Goal: Task Accomplishment & Management: Use online tool/utility

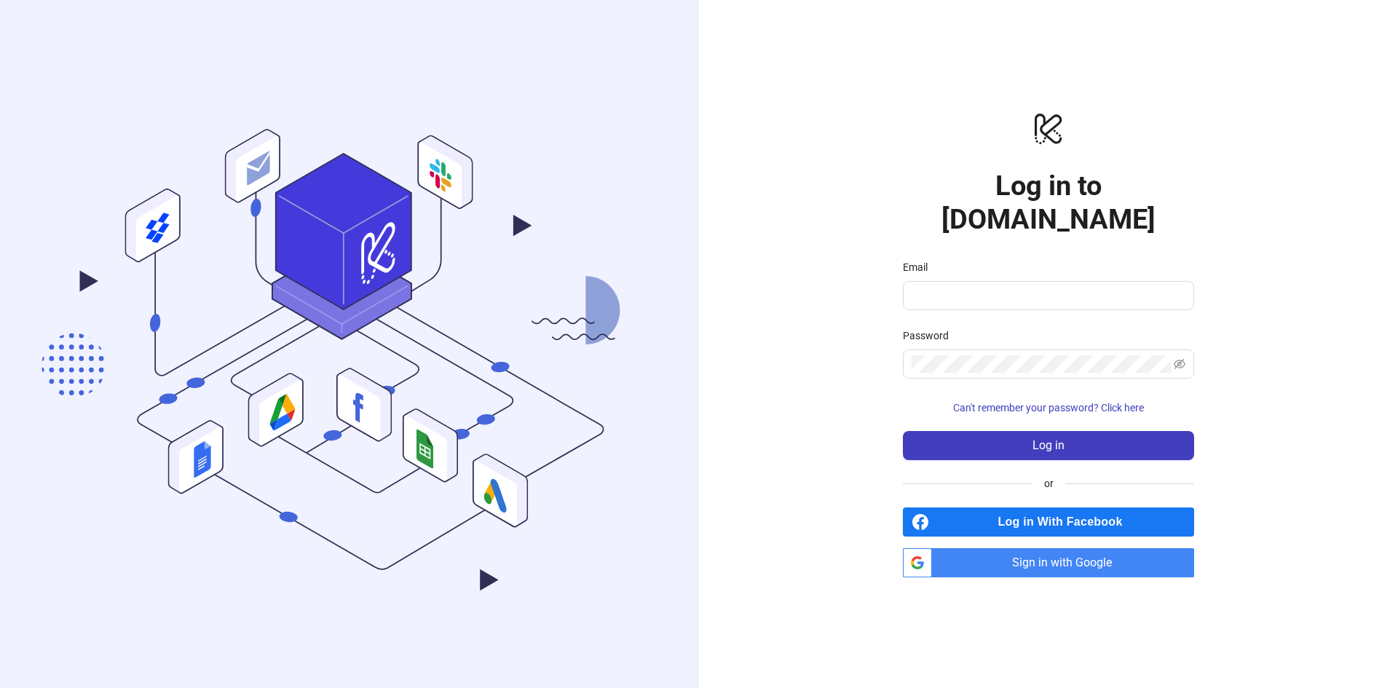
click at [999, 548] on span "Sign in with Google" at bounding box center [1066, 562] width 256 height 29
click at [981, 287] on input "Email" at bounding box center [1046, 295] width 271 height 17
click at [799, 269] on div "logo/logo-mobile Log in to Kitchn.io Email Password Can't remember your passwor…" at bounding box center [1048, 344] width 699 height 688
click at [1042, 507] on span "Log in With Facebook" at bounding box center [1064, 521] width 259 height 29
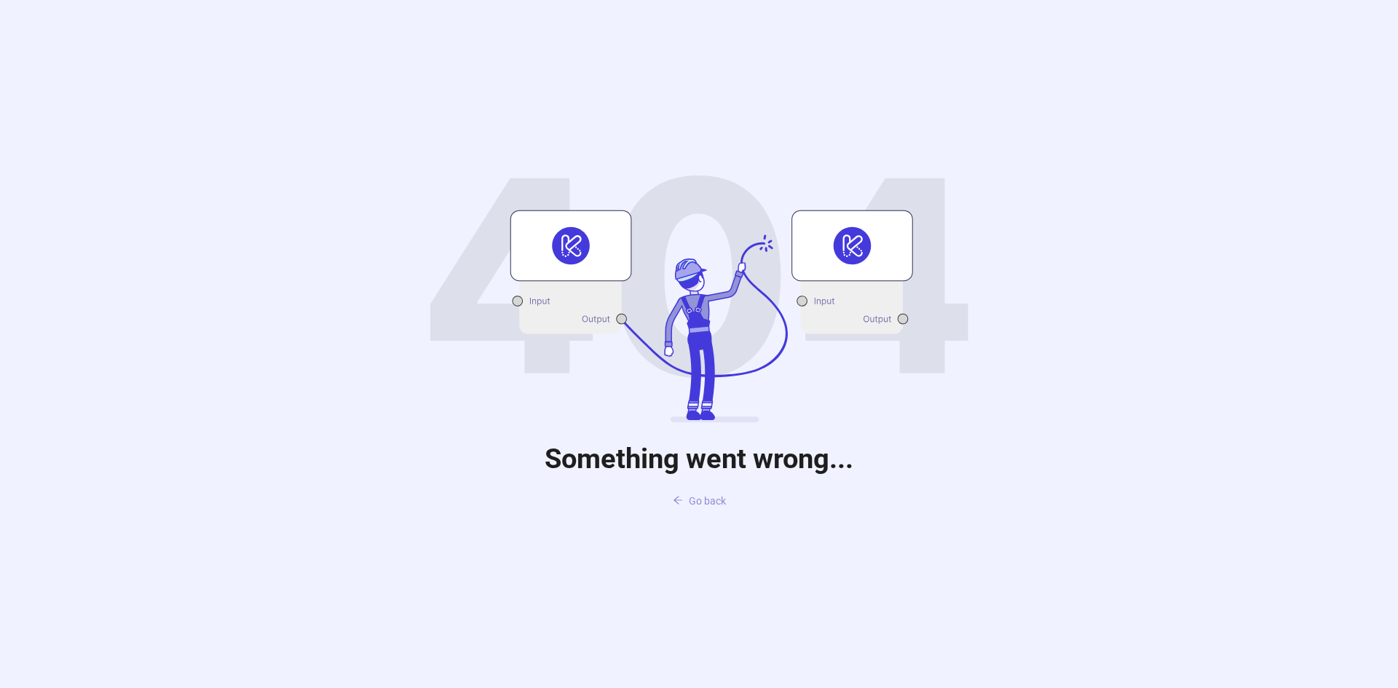
click at [679, 505] on icon "arrow-left" at bounding box center [678, 500] width 10 height 10
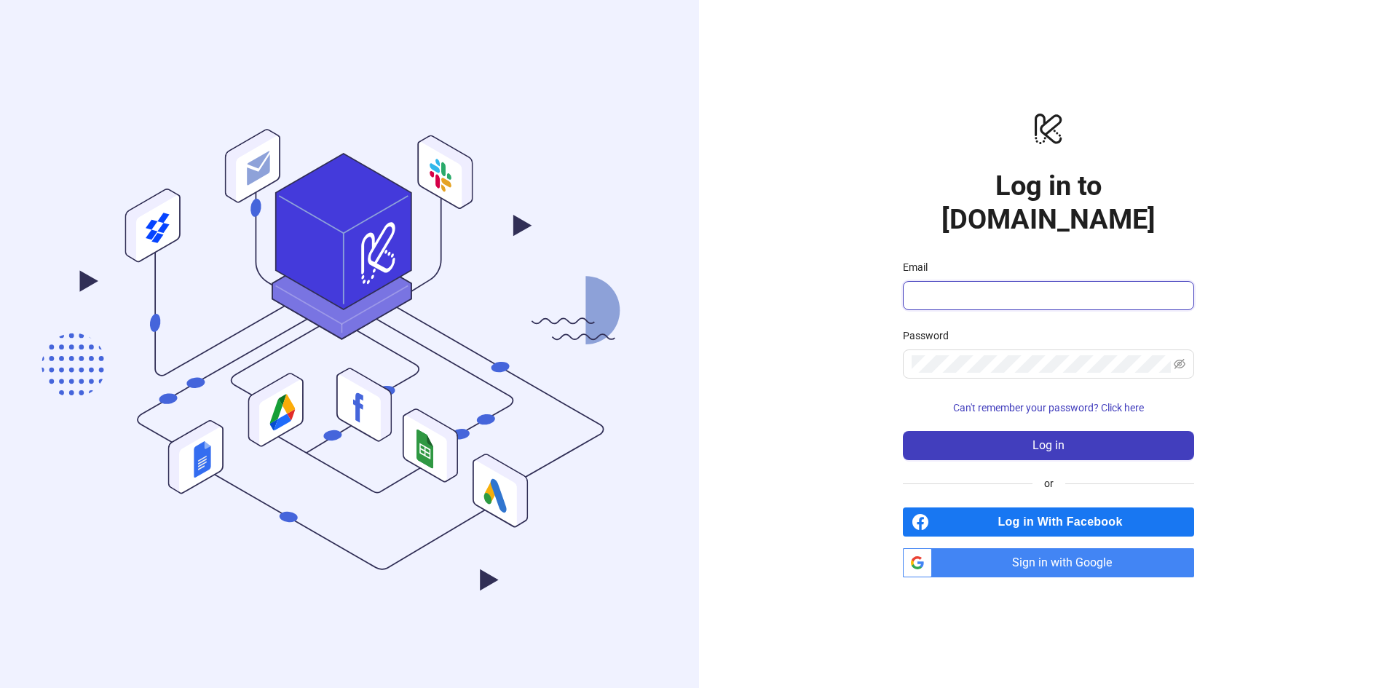
click at [947, 287] on input "Email" at bounding box center [1046, 295] width 271 height 17
click at [968, 214] on h1 "Log in to Kitchn.io" at bounding box center [1048, 202] width 291 height 67
click at [1042, 548] on span "Sign in with Google" at bounding box center [1066, 562] width 256 height 29
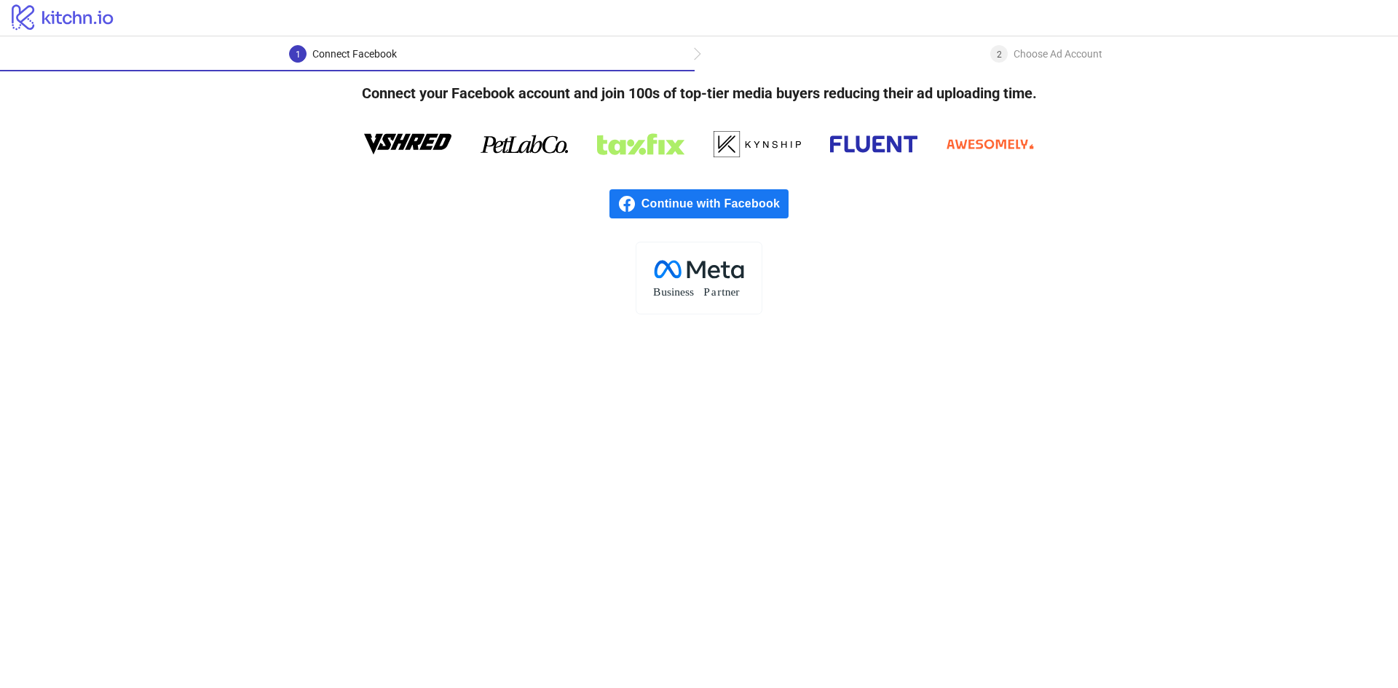
click at [721, 208] on span "Continue with Facebook" at bounding box center [714, 203] width 147 height 29
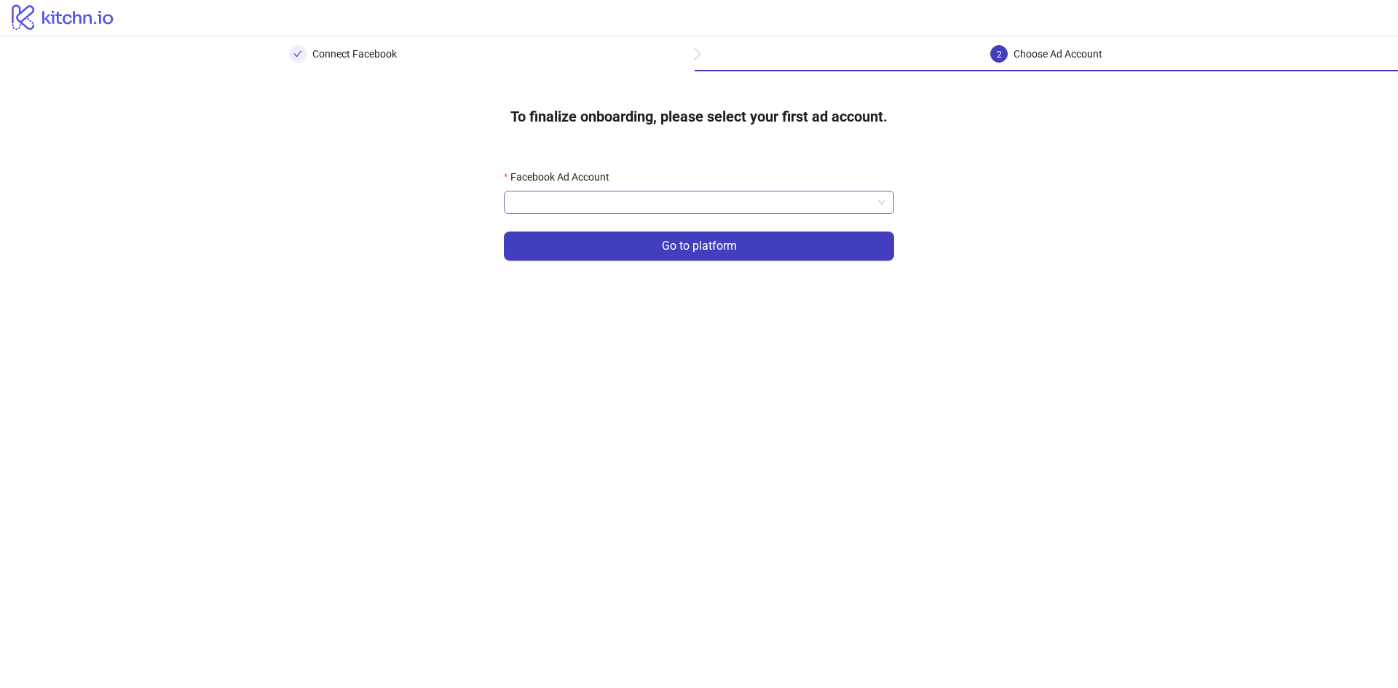
click at [716, 202] on input "Facebook Ad Account" at bounding box center [693, 202] width 360 height 22
click at [740, 216] on form "Facebook Ad Account Go to platform" at bounding box center [699, 223] width 390 height 109
click at [739, 210] on input "Facebook Ad Account" at bounding box center [693, 202] width 360 height 22
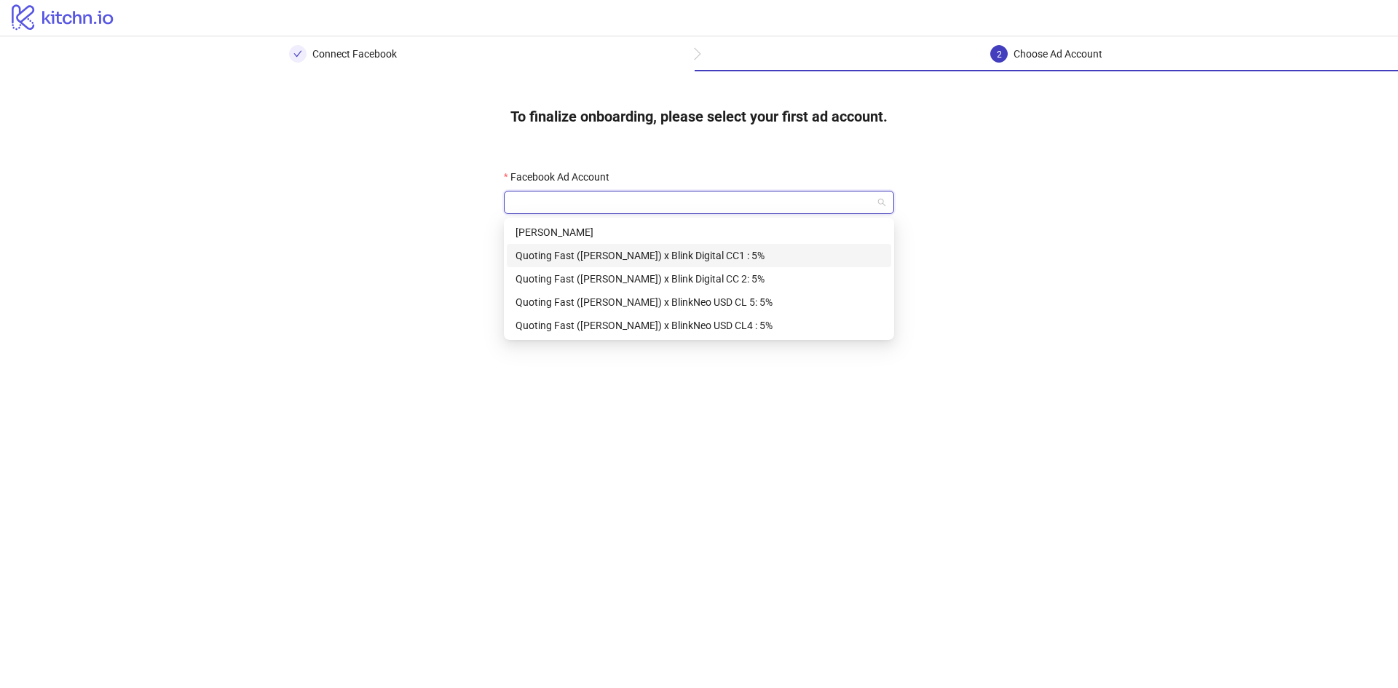
click at [735, 253] on div "Quoting Fast ([PERSON_NAME]) x Blink Digital CC1 : 5%" at bounding box center [698, 256] width 367 height 16
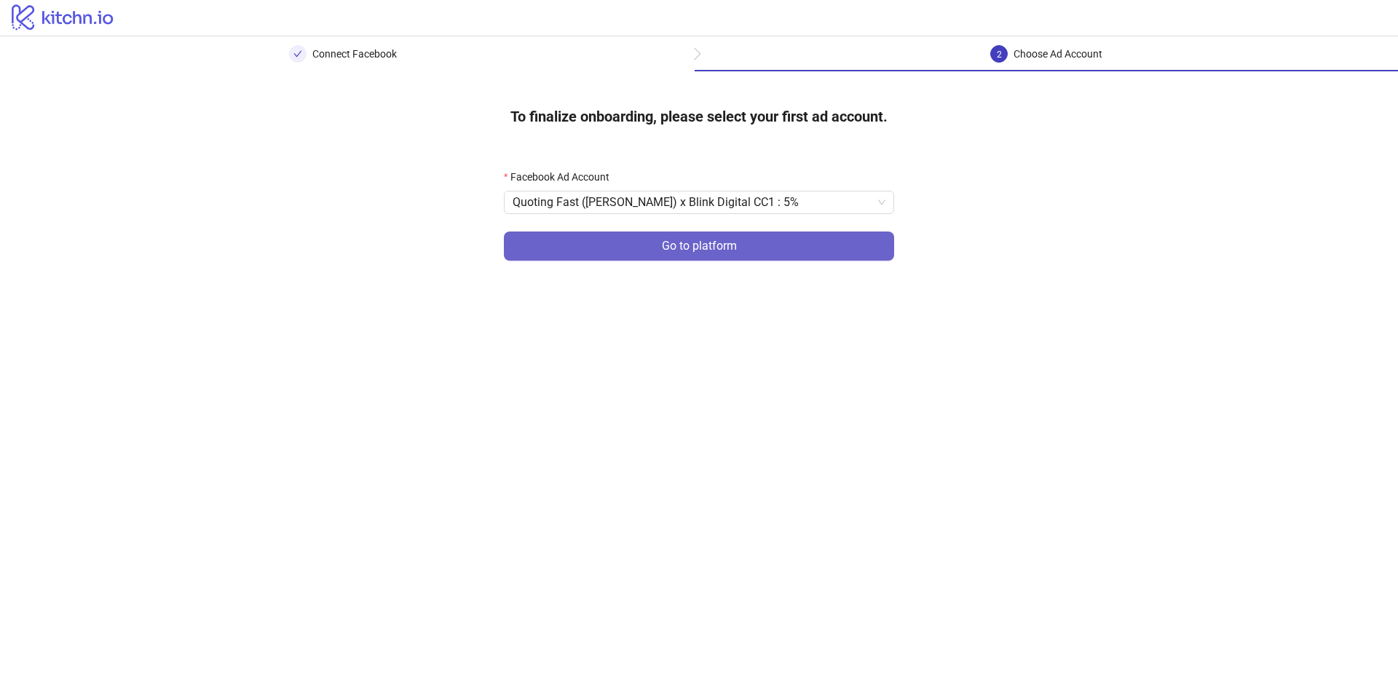
click at [720, 253] on span "Go to platform" at bounding box center [699, 246] width 75 height 13
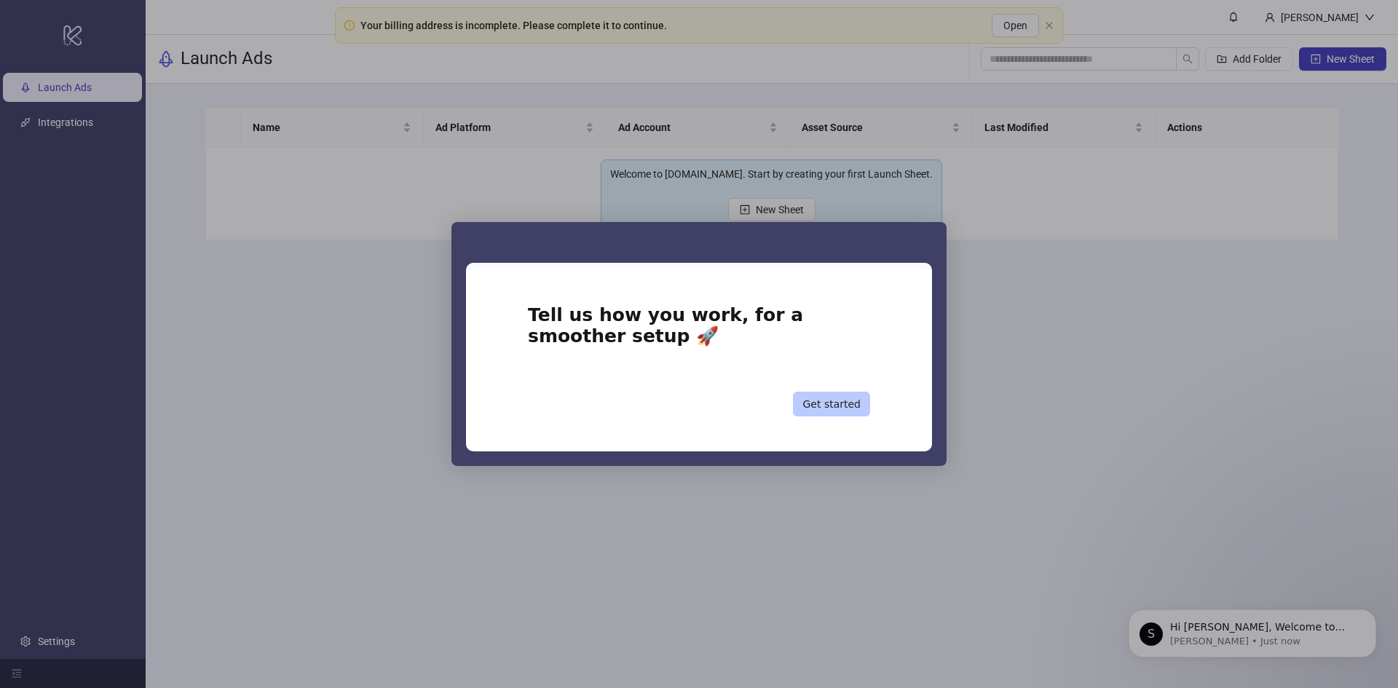
click at [822, 411] on button "Get started" at bounding box center [831, 404] width 77 height 25
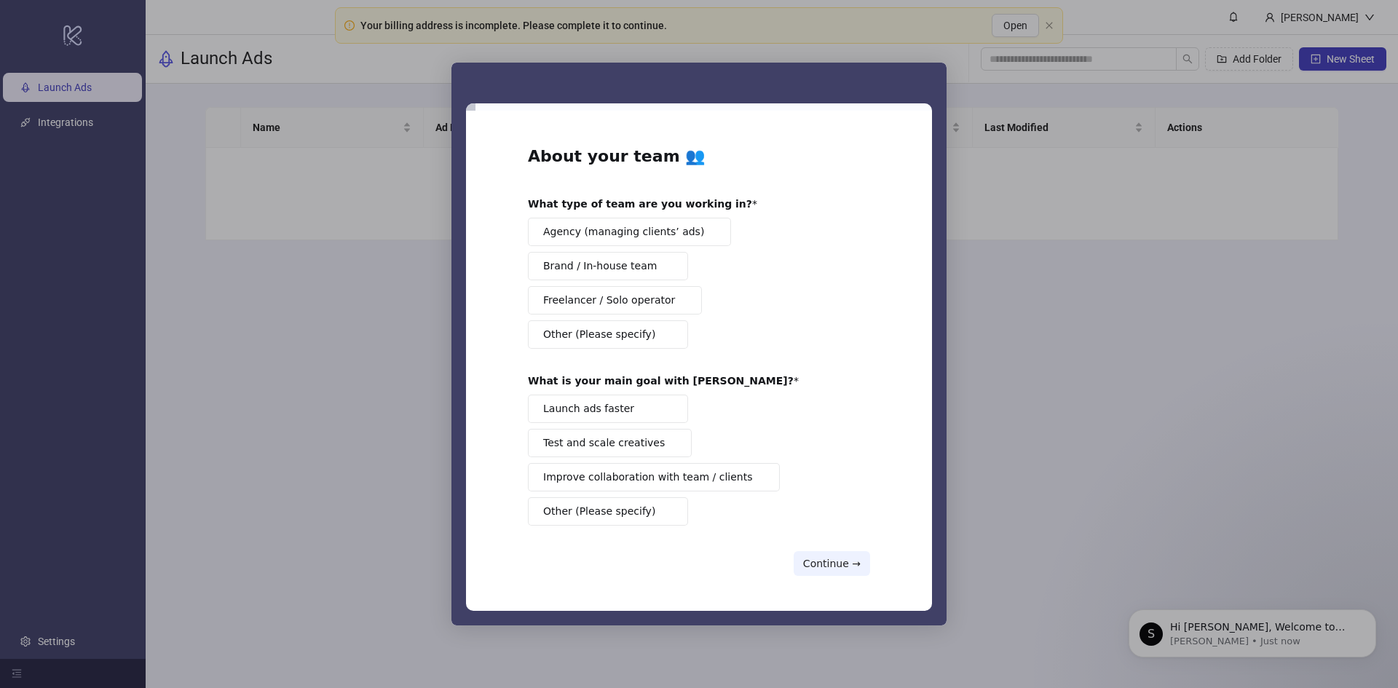
click at [643, 234] on span "Agency (managing clients’ ads)" at bounding box center [623, 231] width 161 height 15
click at [633, 405] on button "Launch ads faster" at bounding box center [608, 409] width 160 height 28
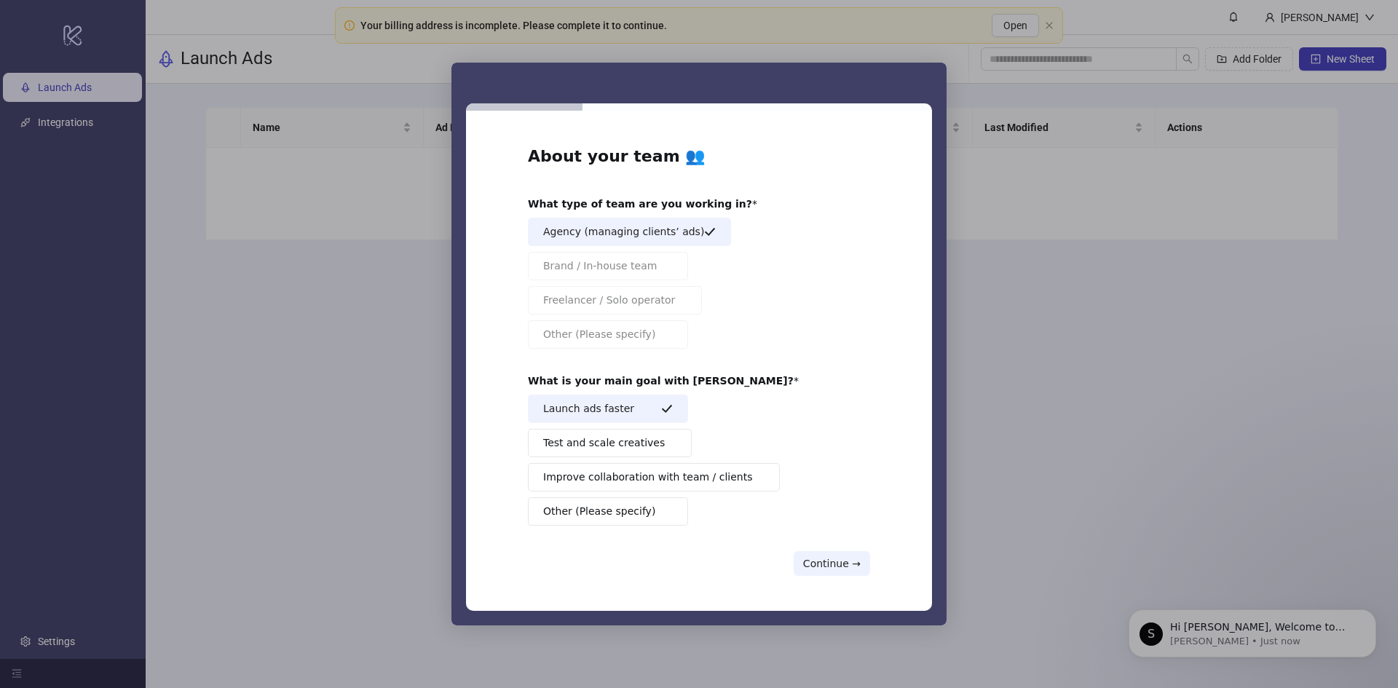
click at [600, 427] on div "Launch ads faster Test and scale creatives Improve collaboration with team / cl…" at bounding box center [699, 460] width 342 height 131
click at [609, 441] on span "Test and scale creatives" at bounding box center [604, 442] width 122 height 15
click at [826, 560] on button "Continue →" at bounding box center [832, 563] width 76 height 25
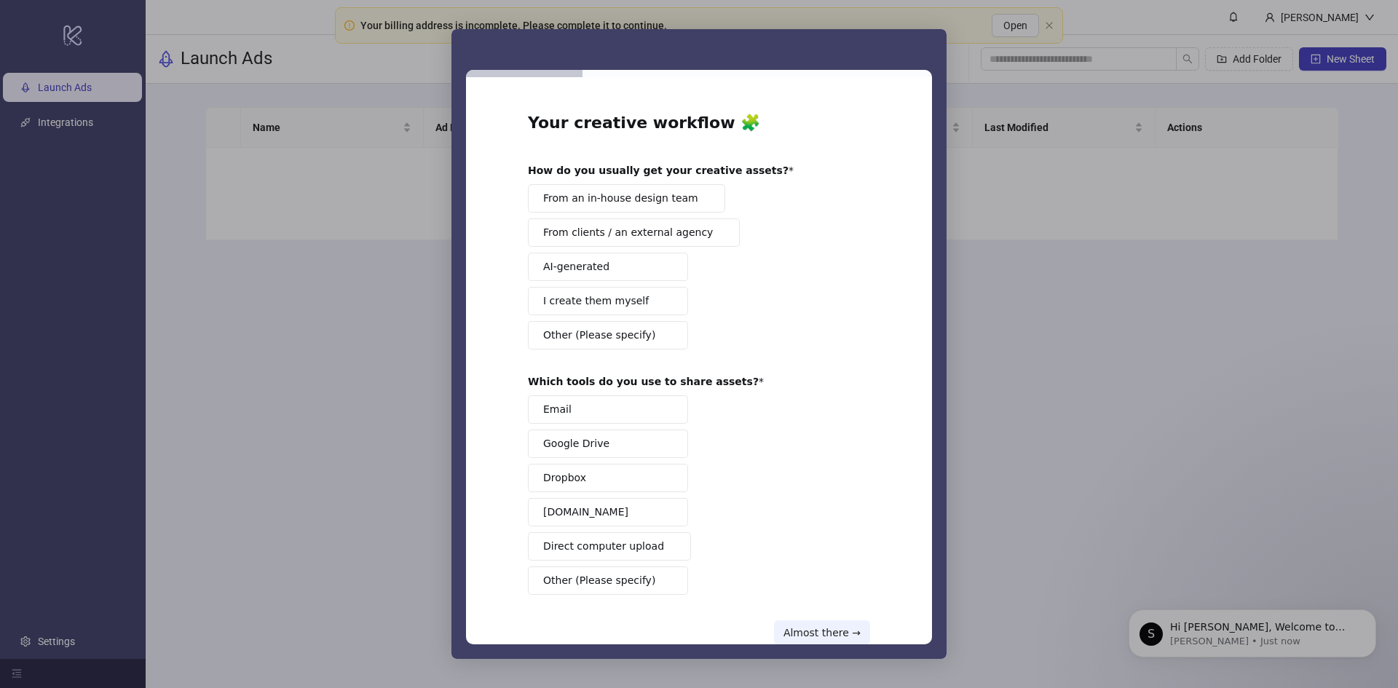
click at [626, 307] on span "I create them myself" at bounding box center [596, 300] width 106 height 15
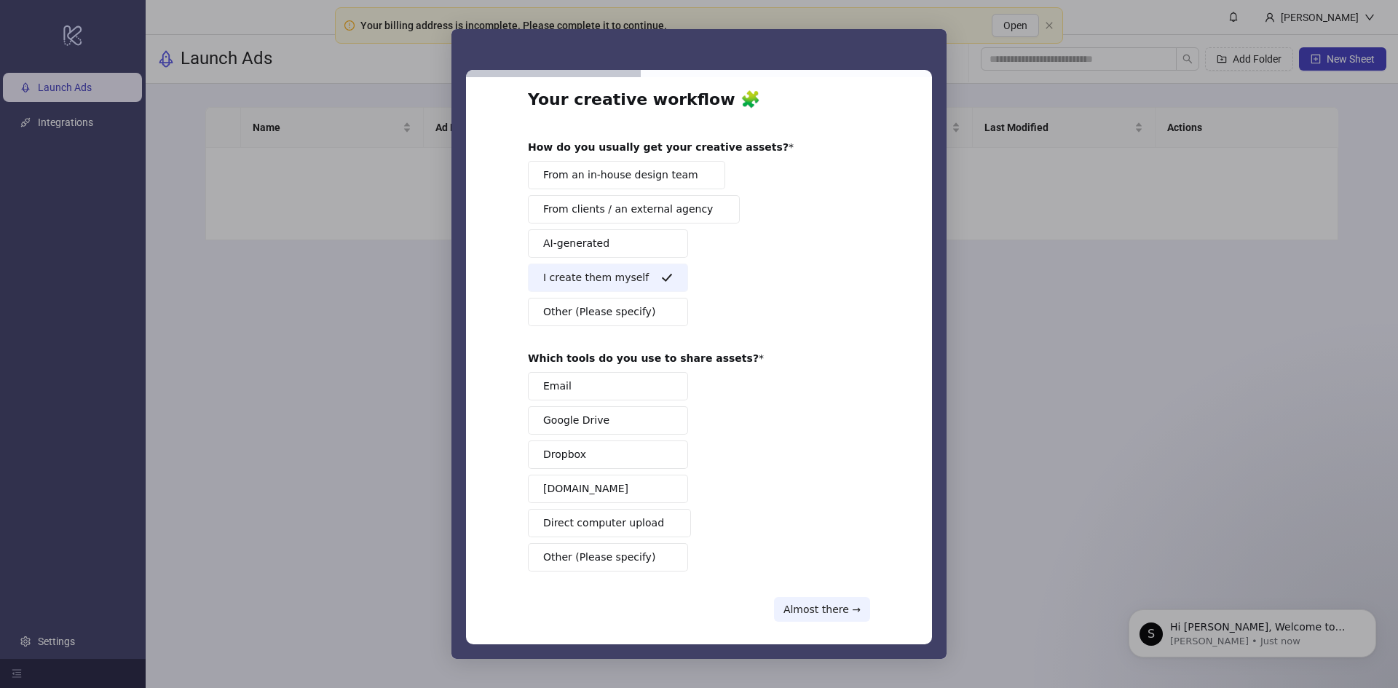
scroll to position [36, 0]
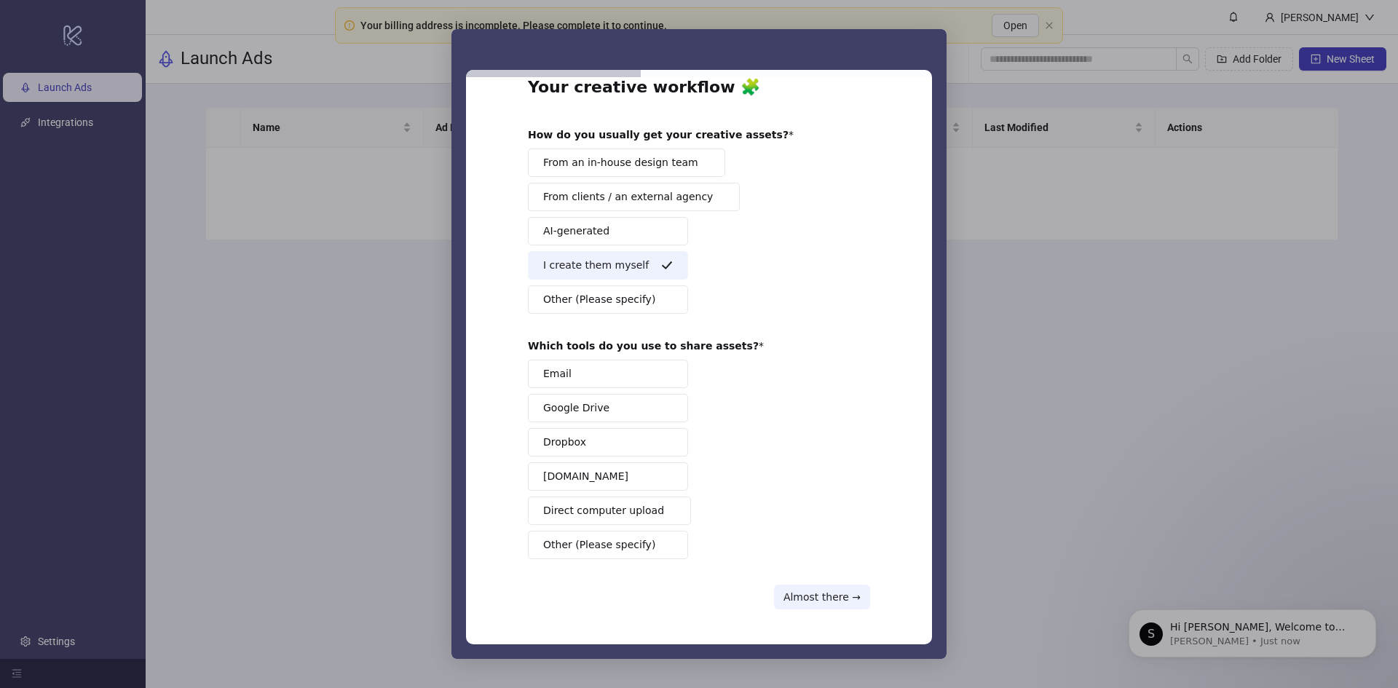
click at [609, 407] on button "Google Drive" at bounding box center [608, 408] width 160 height 28
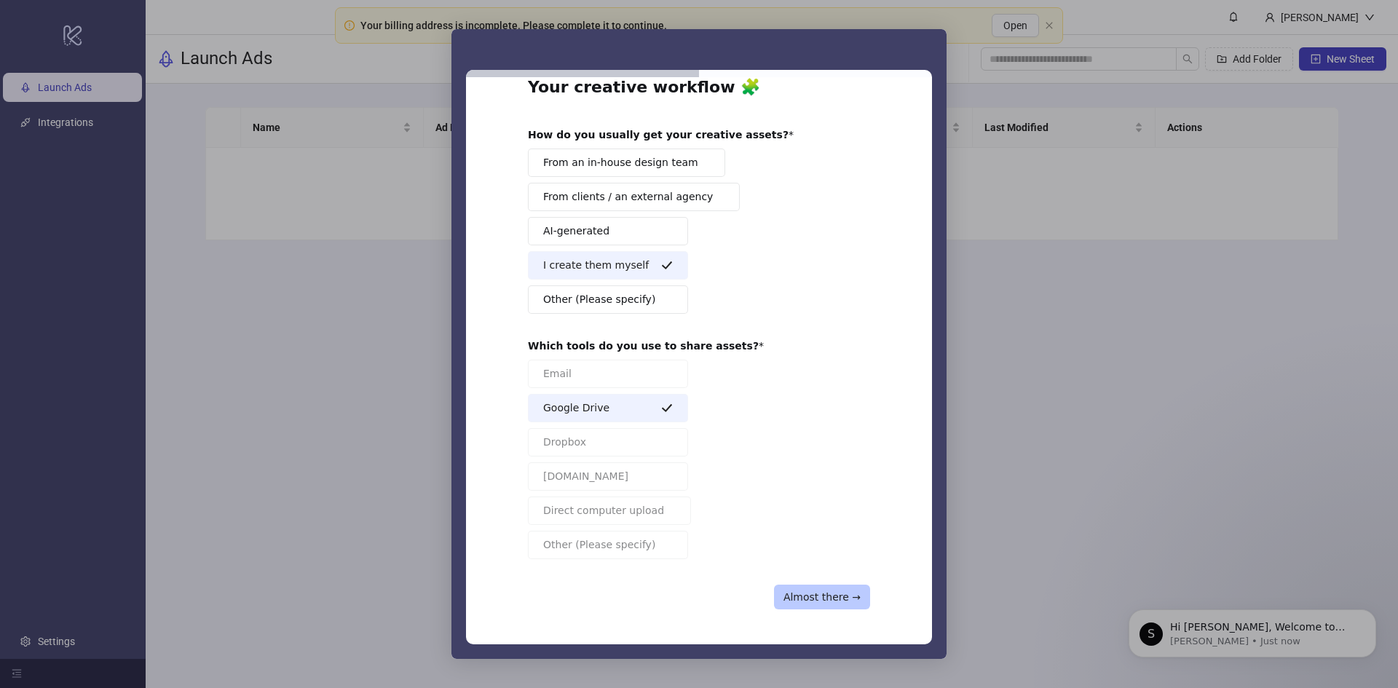
click at [802, 592] on button "Almost there →" at bounding box center [822, 597] width 96 height 25
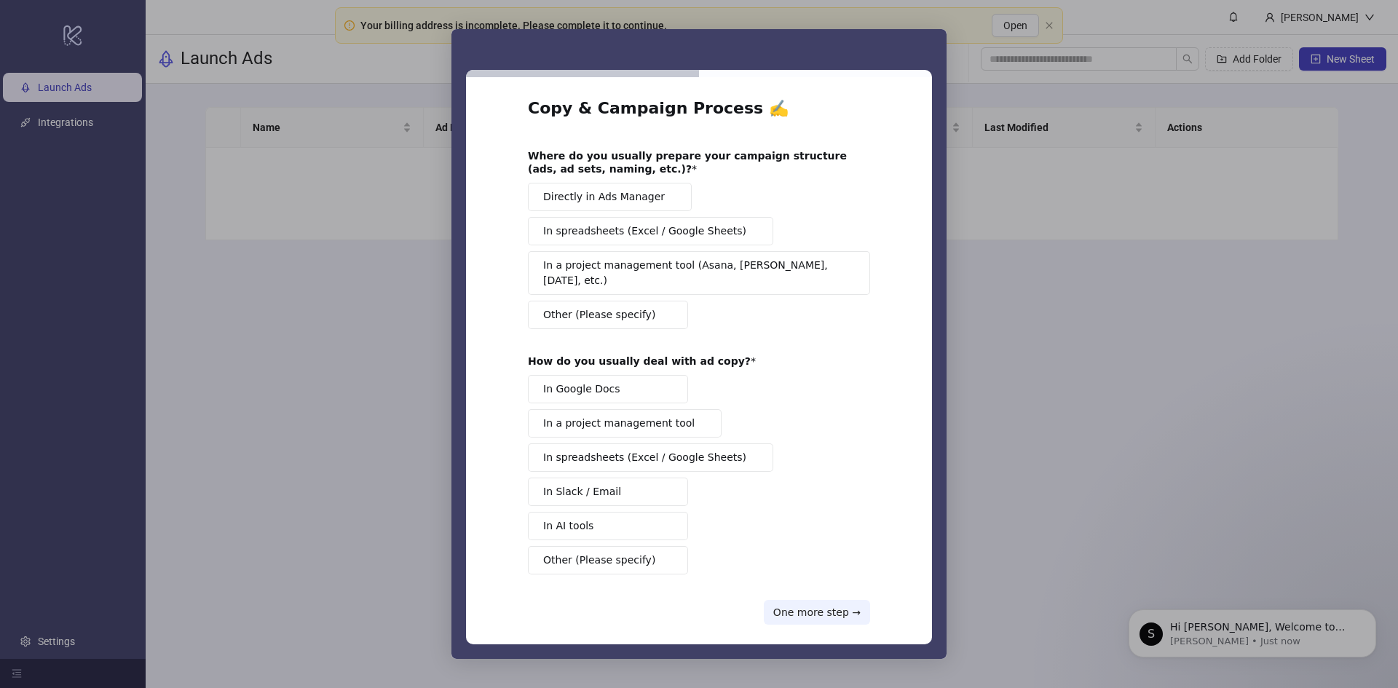
click at [623, 199] on span "Directly in Ads Manager" at bounding box center [604, 196] width 122 height 15
click at [695, 418] on span "Intercom messenger" at bounding box center [701, 424] width 12 height 12
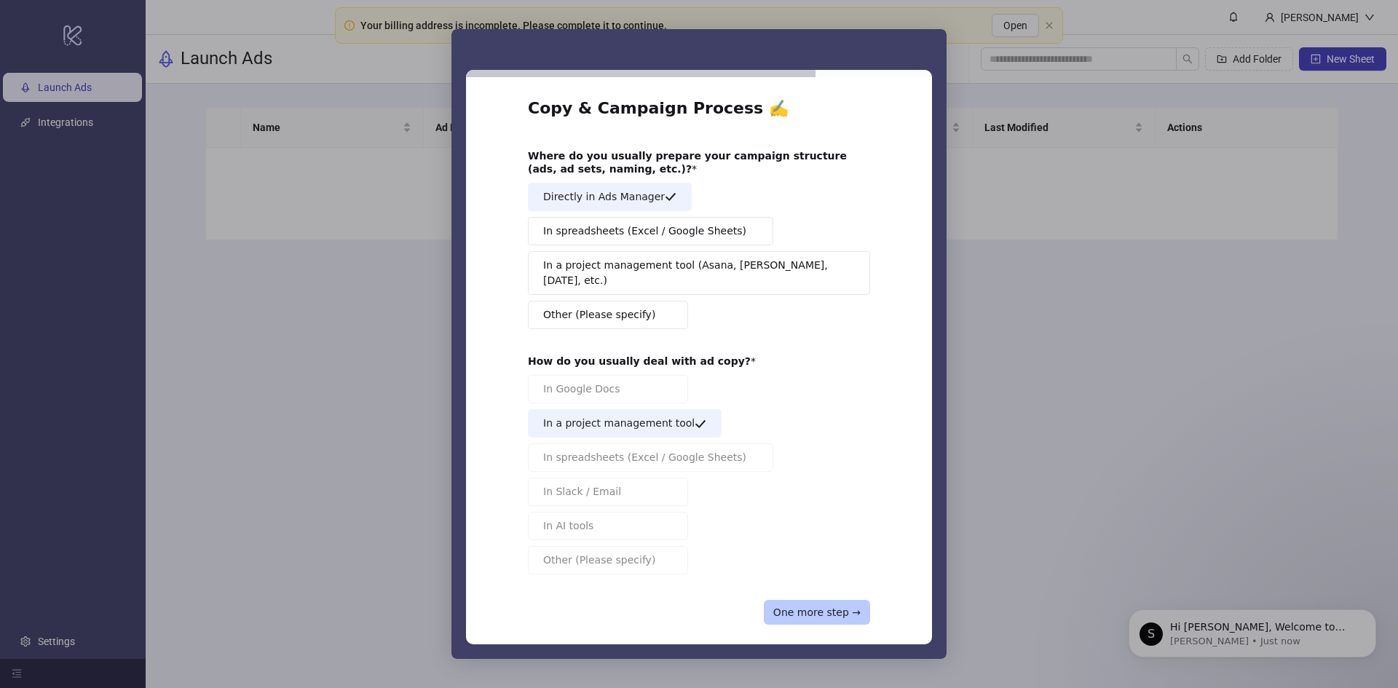
click at [781, 600] on button "One more step →" at bounding box center [817, 612] width 106 height 25
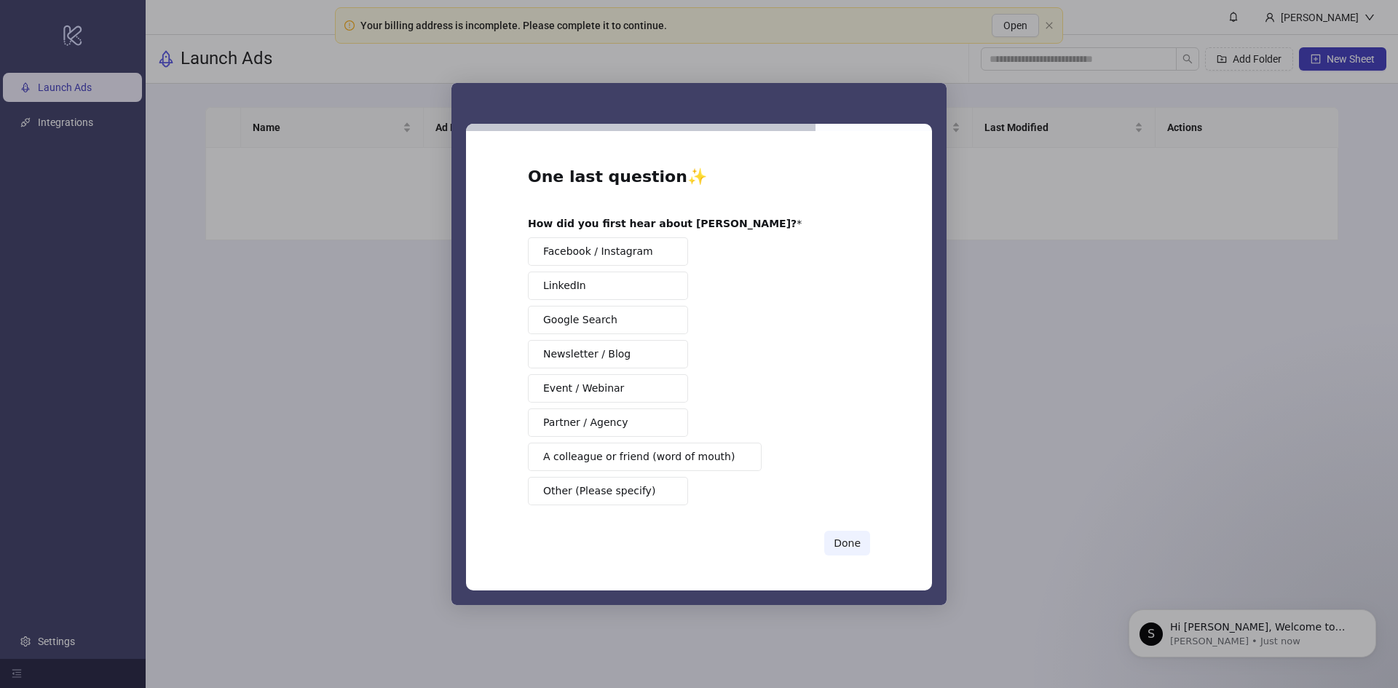
click at [606, 439] on div "Facebook / Instagram LinkedIn Google Search Newsletter / Blog Event / Webinar P…" at bounding box center [699, 371] width 342 height 268
click at [610, 447] on button "A colleague or friend (word of mouth)" at bounding box center [645, 457] width 234 height 28
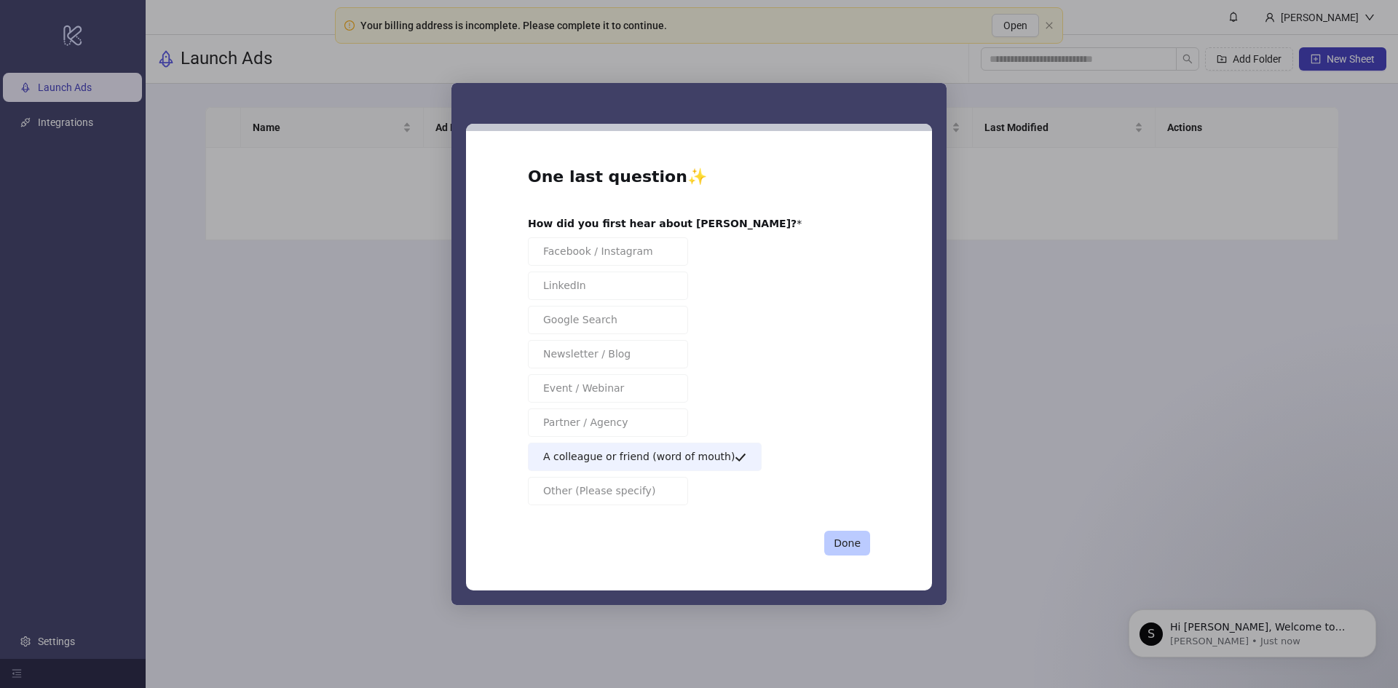
click at [844, 544] on button "Done" at bounding box center [847, 543] width 46 height 25
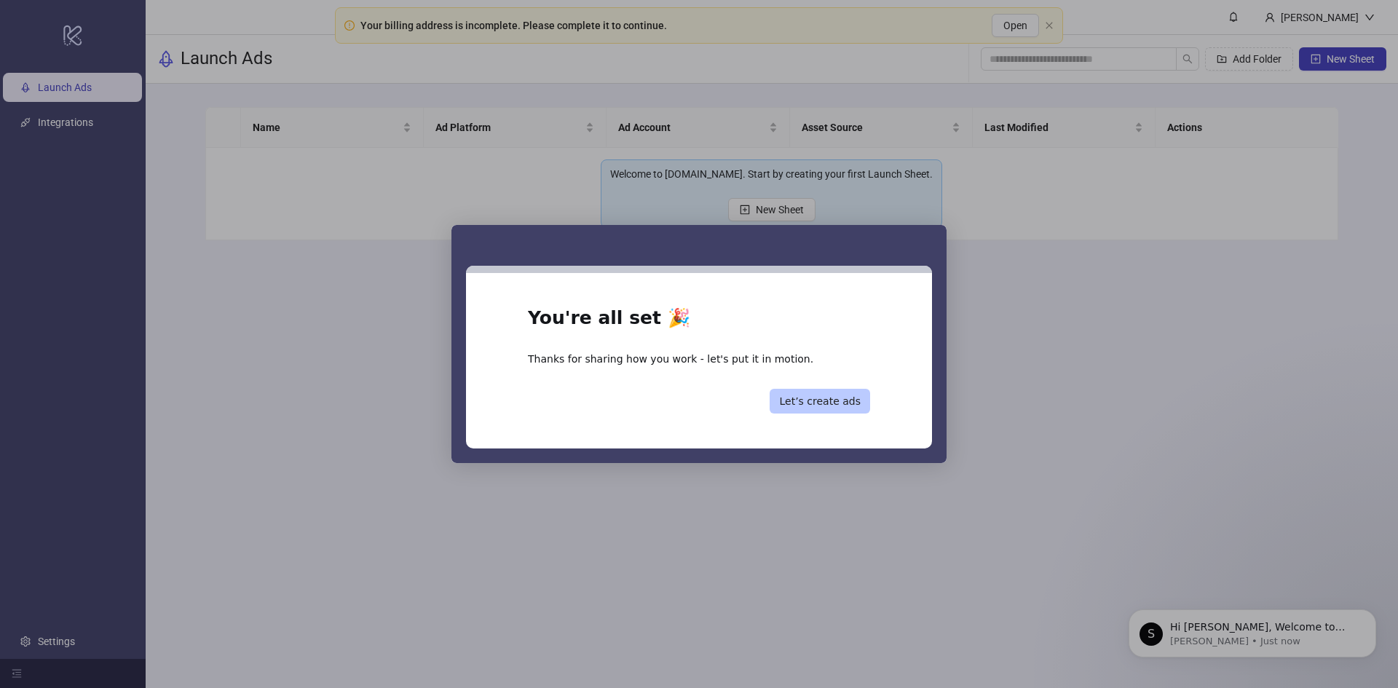
click at [815, 405] on button "Let’s create ads" at bounding box center [819, 401] width 100 height 25
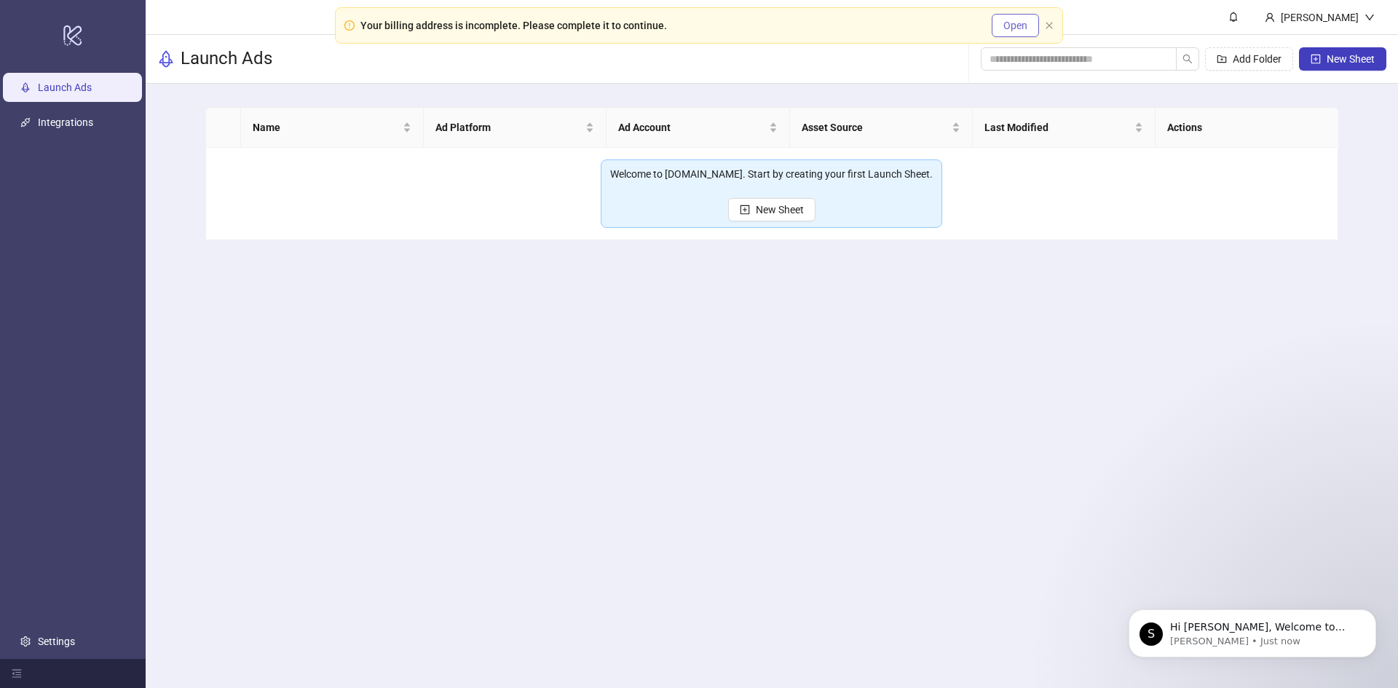
click at [1005, 27] on span "Open" at bounding box center [1015, 26] width 24 height 12
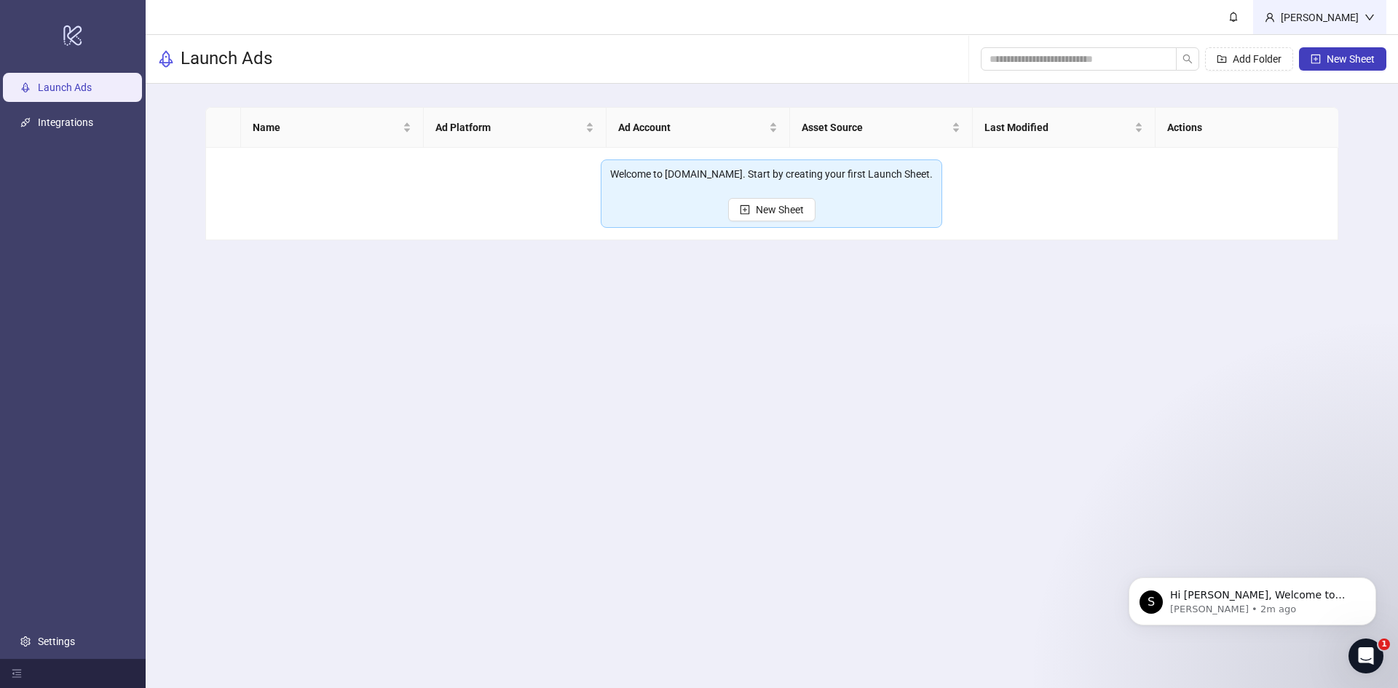
click at [1327, 16] on div "[PERSON_NAME]" at bounding box center [1320, 17] width 90 height 16
click at [1341, 15] on div "[PERSON_NAME]" at bounding box center [1320, 17] width 90 height 16
click at [51, 644] on link "Settings" at bounding box center [56, 642] width 37 height 12
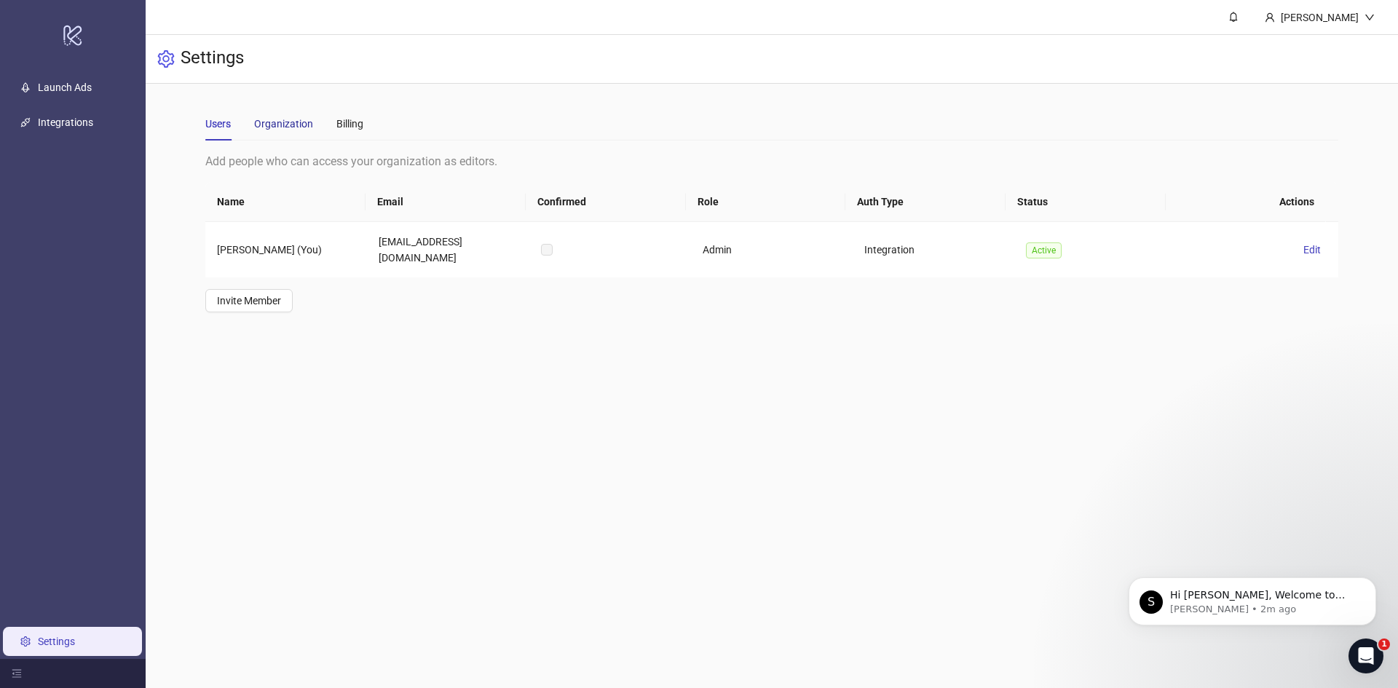
click at [297, 127] on div "Organization" at bounding box center [283, 124] width 59 height 16
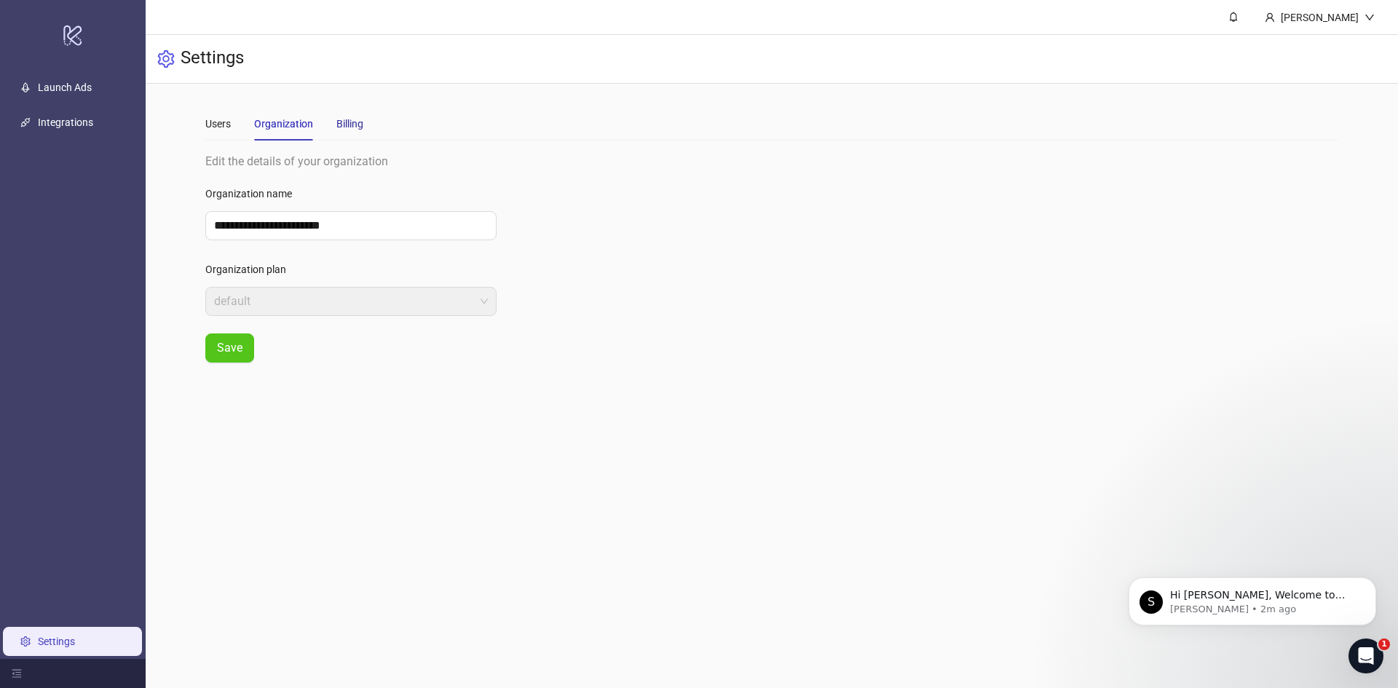
click at [339, 118] on div "Billing" at bounding box center [349, 124] width 27 height 16
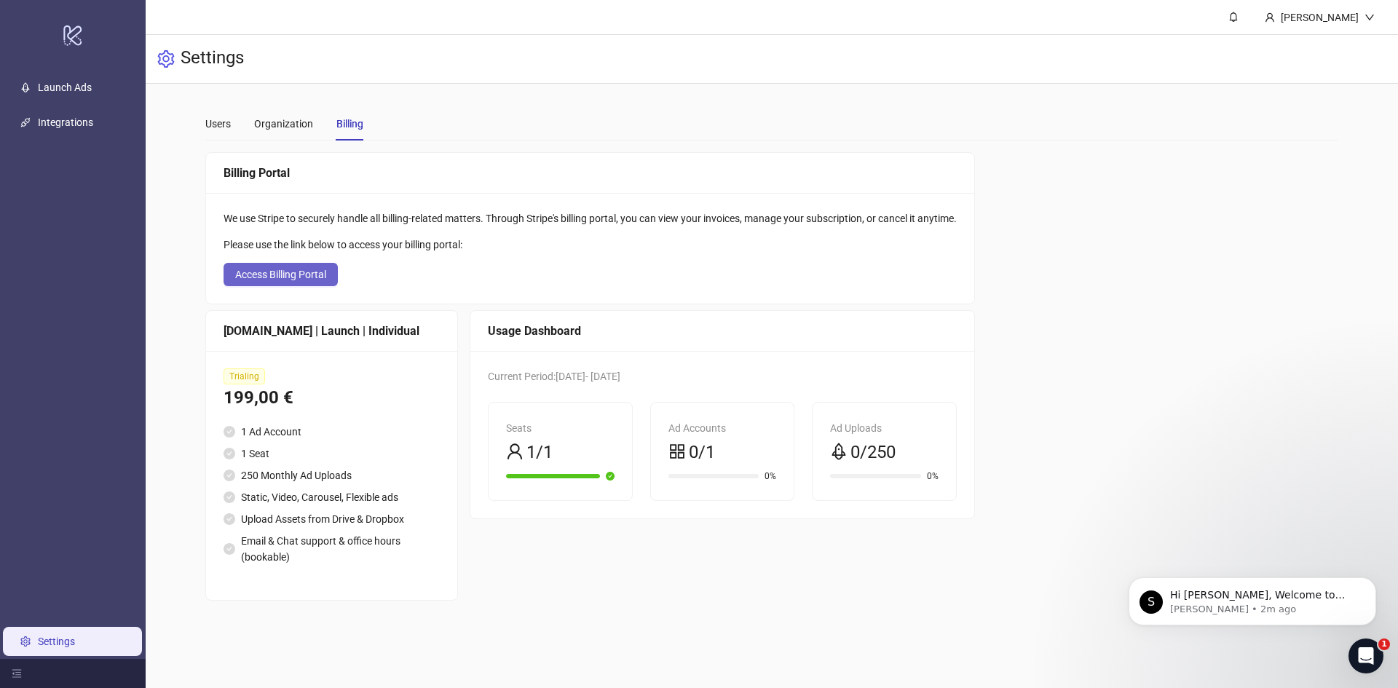
click at [290, 275] on span "Access Billing Portal" at bounding box center [280, 275] width 91 height 12
click at [196, 130] on main "**********" at bounding box center [772, 354] width 1156 height 540
click at [207, 126] on div "Users" at bounding box center [217, 124] width 25 height 16
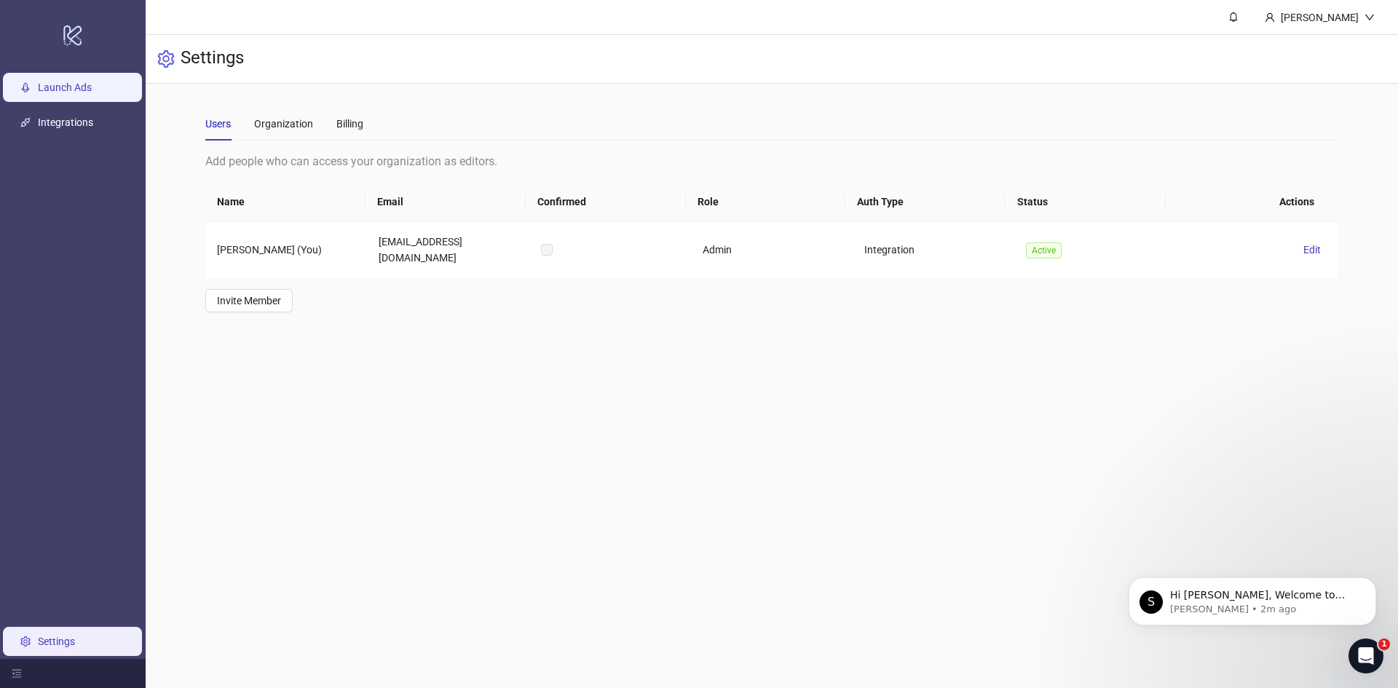
click at [82, 84] on link "Launch Ads" at bounding box center [65, 88] width 54 height 12
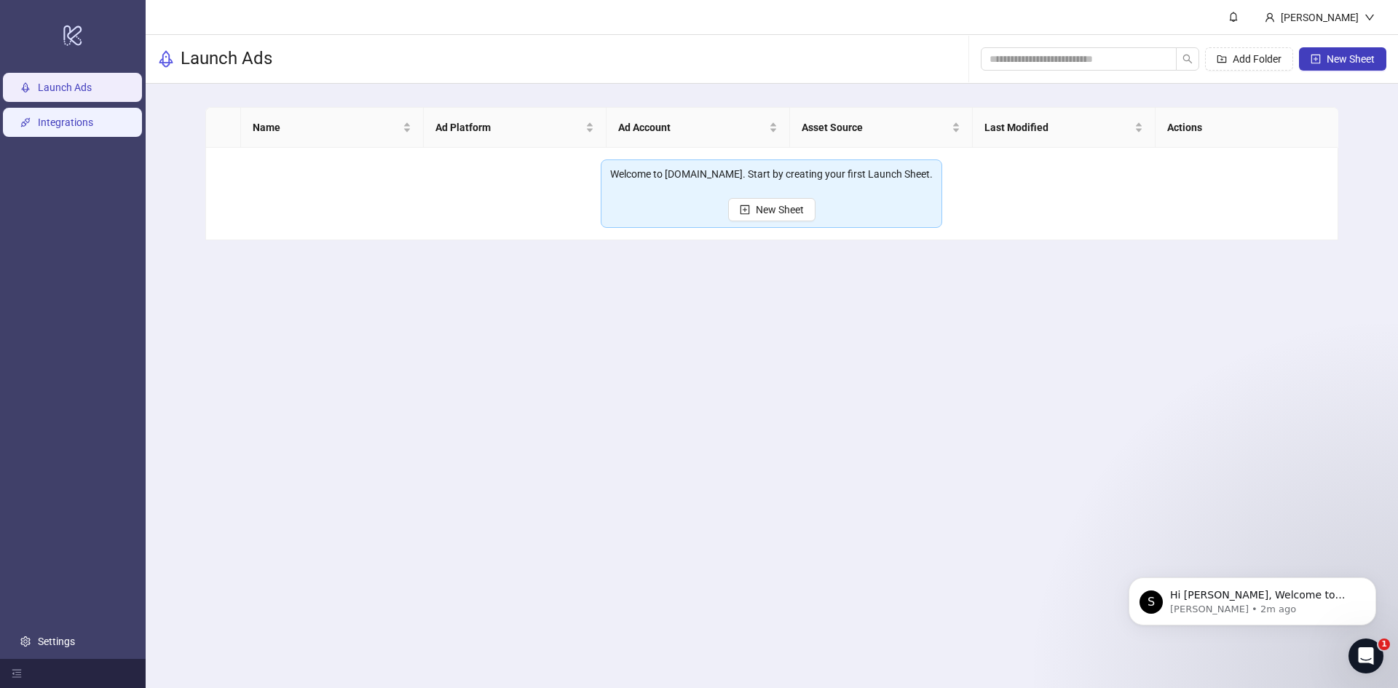
click at [73, 125] on link "Integrations" at bounding box center [65, 122] width 55 height 12
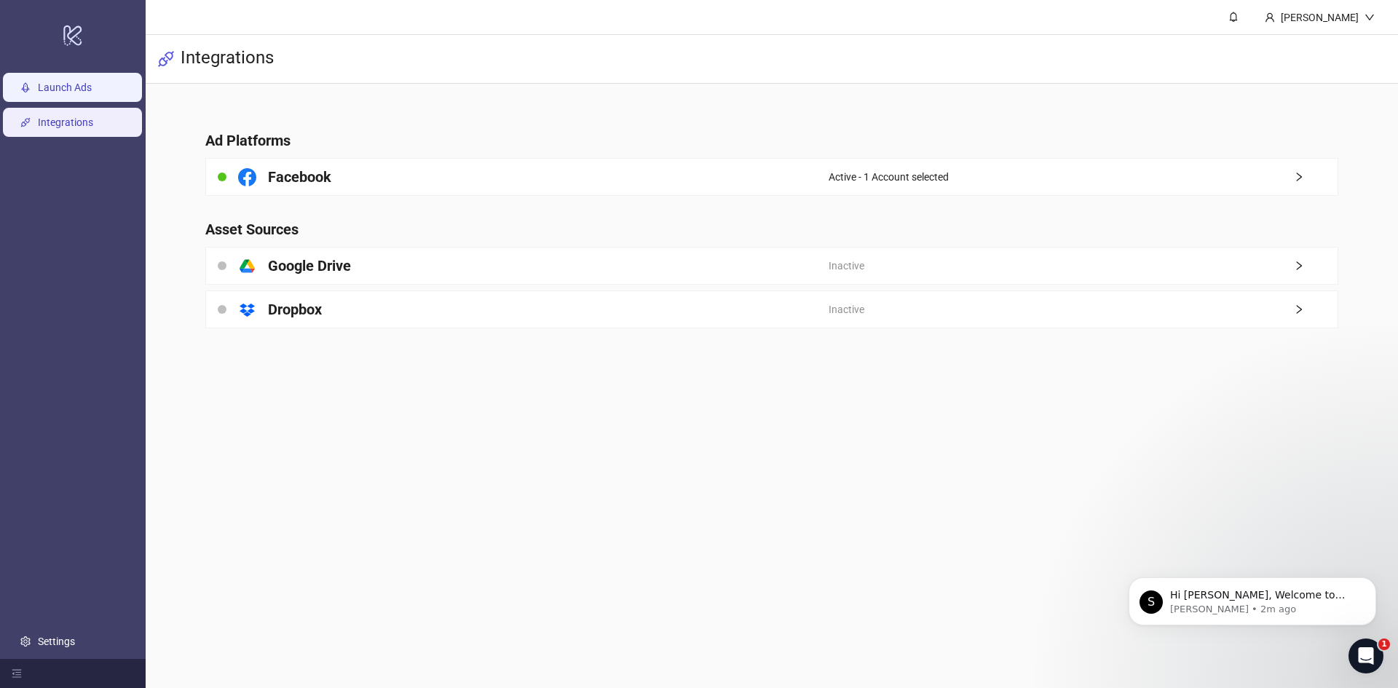
click at [60, 88] on link "Launch Ads" at bounding box center [65, 88] width 54 height 12
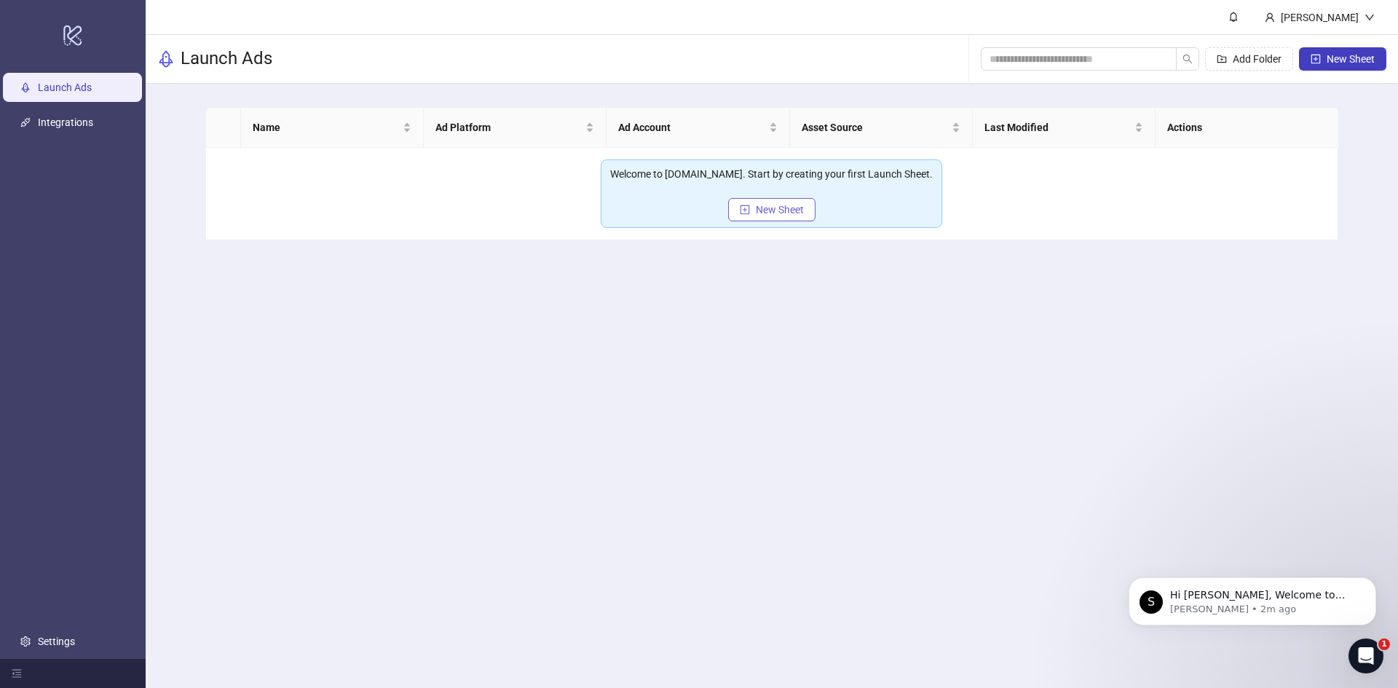
click at [776, 210] on span "New Sheet" at bounding box center [780, 210] width 48 height 12
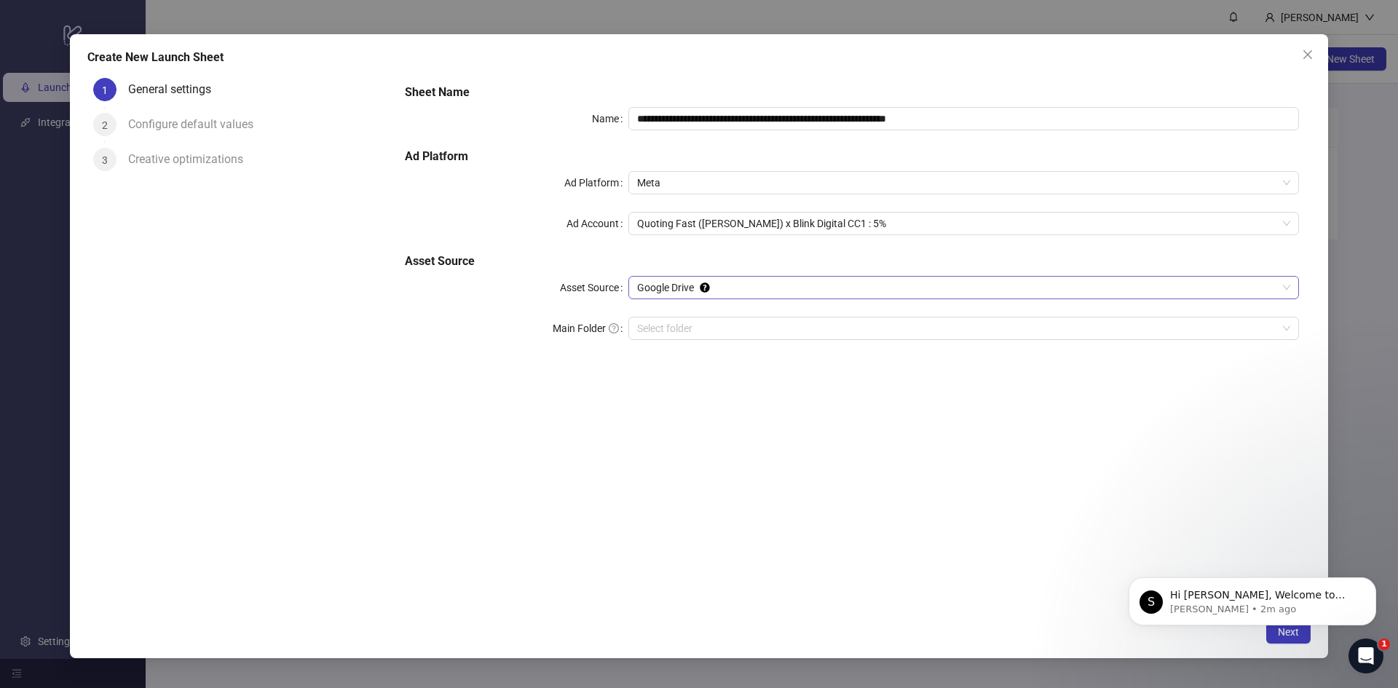
click at [727, 287] on span "Google Drive" at bounding box center [963, 288] width 653 height 22
click at [741, 300] on div "**********" at bounding box center [852, 220] width 906 height 285
click at [740, 294] on span "Google Drive" at bounding box center [963, 288] width 653 height 22
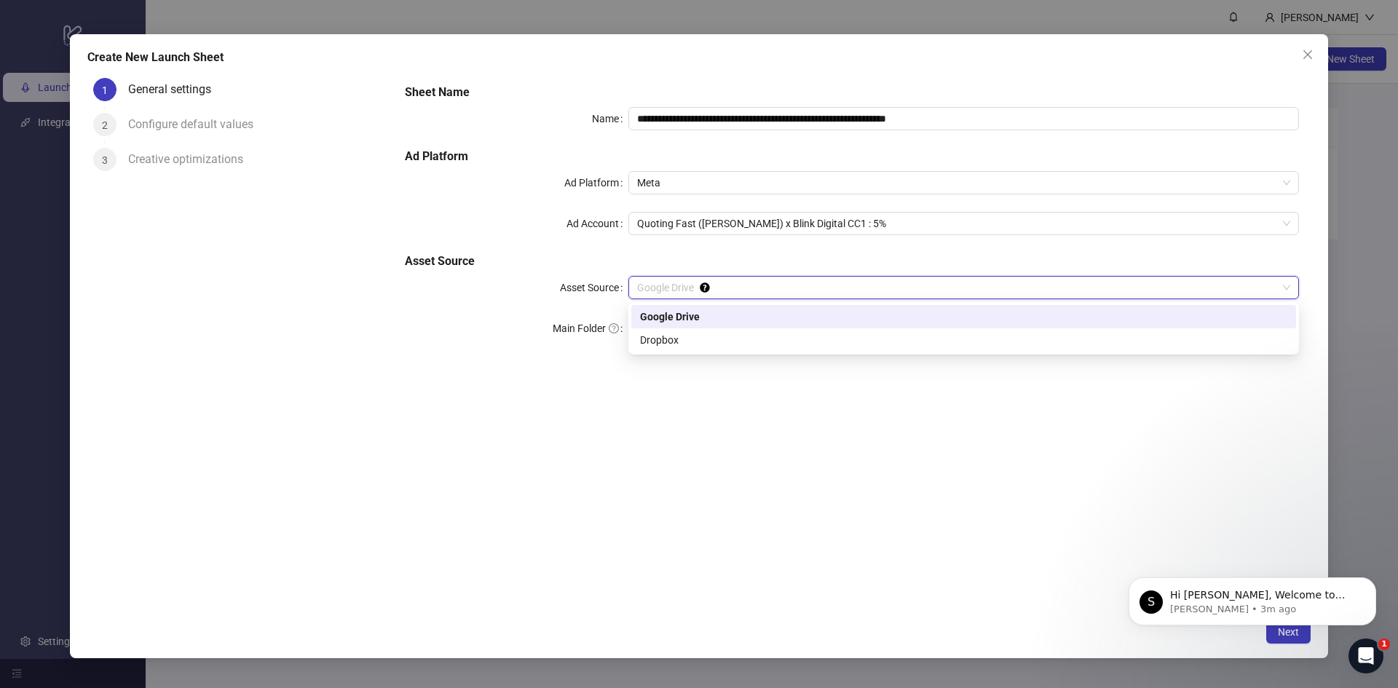
click at [707, 319] on div "Google Drive" at bounding box center [963, 317] width 647 height 16
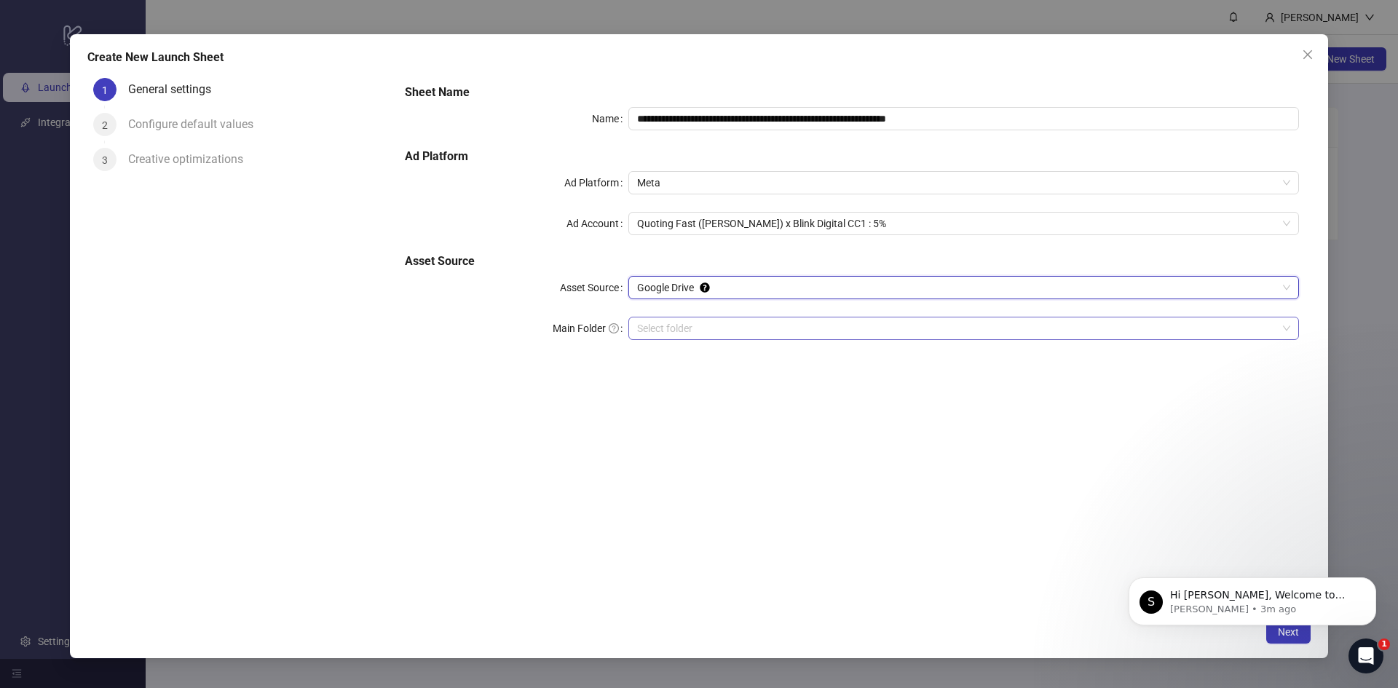
click at [701, 323] on input "Main Folder" at bounding box center [957, 328] width 640 height 22
